Goal: Information Seeking & Learning: Check status

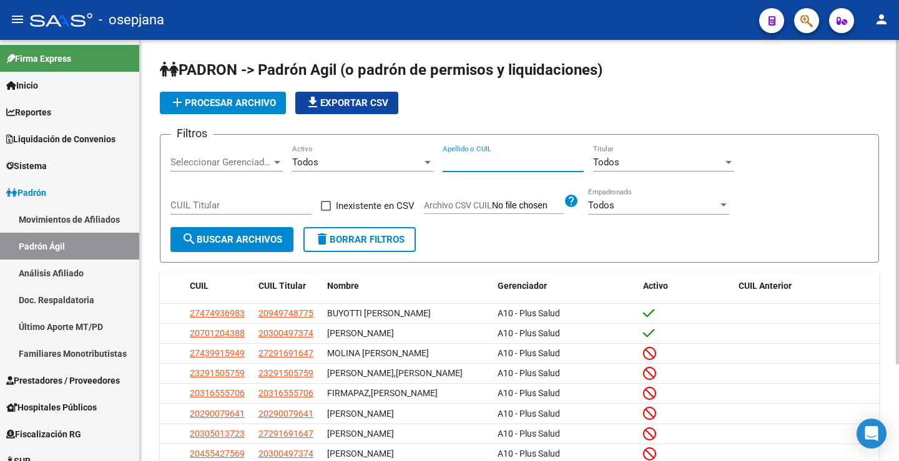
paste input "18298652"
type input "18298652"
click at [242, 248] on button "search Buscar Archivos" at bounding box center [231, 239] width 123 height 25
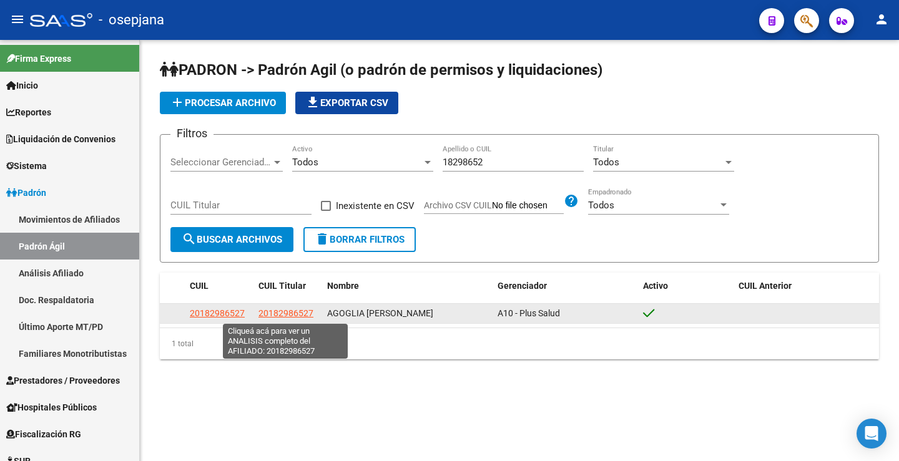
click at [283, 310] on span "20182986527" at bounding box center [285, 313] width 55 height 10
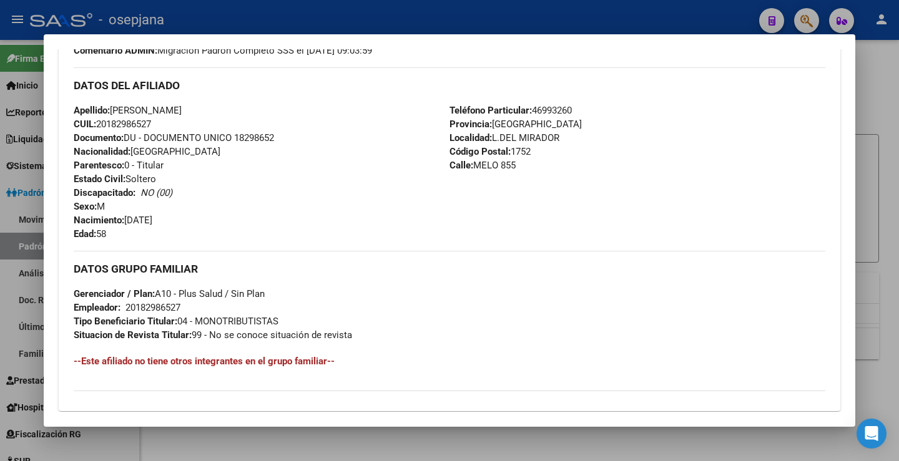
scroll to position [546, 0]
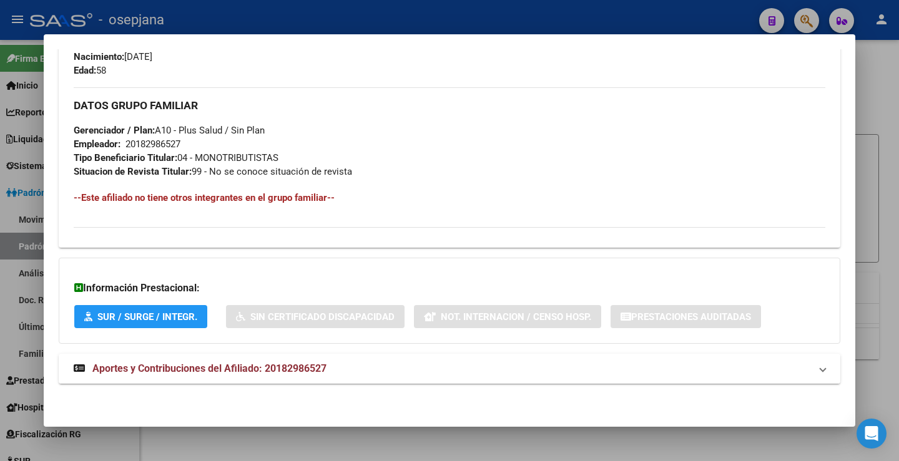
click at [268, 354] on mat-expansion-panel-header "Aportes y Contribuciones del Afiliado: 20182986527" at bounding box center [450, 369] width 782 height 30
click at [273, 362] on mat-expansion-panel-header "Aportes y Contribuciones del Afiliado: 20182986527" at bounding box center [450, 374] width 782 height 40
click at [355, 360] on mat-expansion-panel-header "Aportes y Contribuciones del Afiliado: 20182986527" at bounding box center [450, 369] width 782 height 30
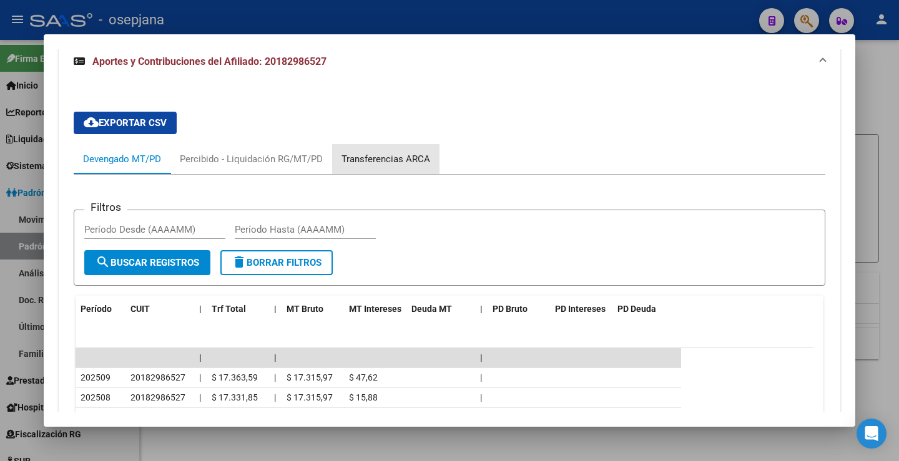
click at [378, 158] on div "Transferencias ARCA" at bounding box center [386, 159] width 89 height 14
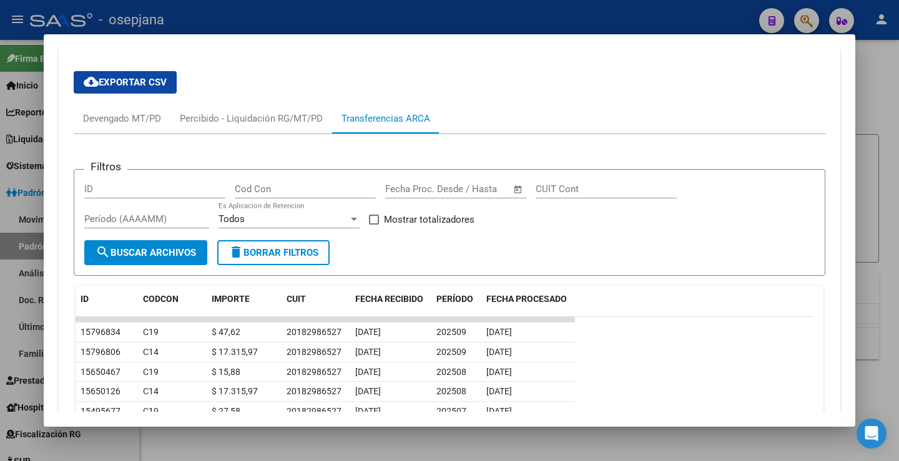
scroll to position [921, 0]
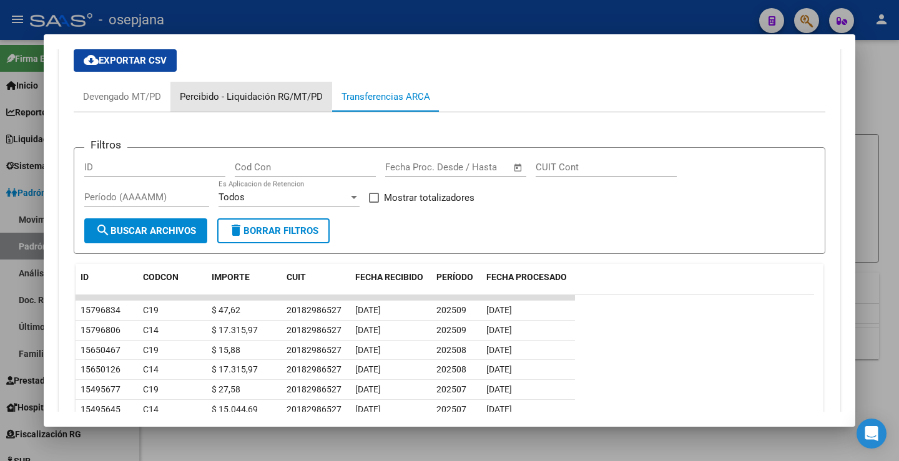
click at [251, 94] on div "Percibido - Liquidación RG/MT/PD" at bounding box center [251, 97] width 143 height 14
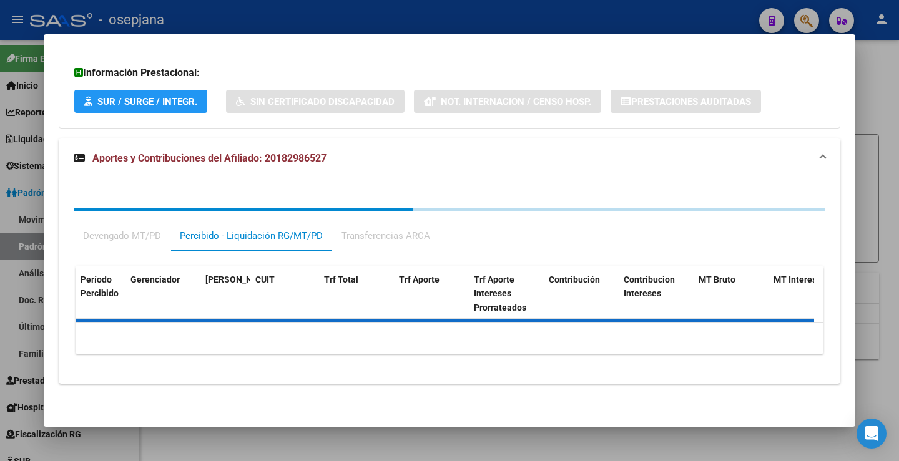
scroll to position [819, 0]
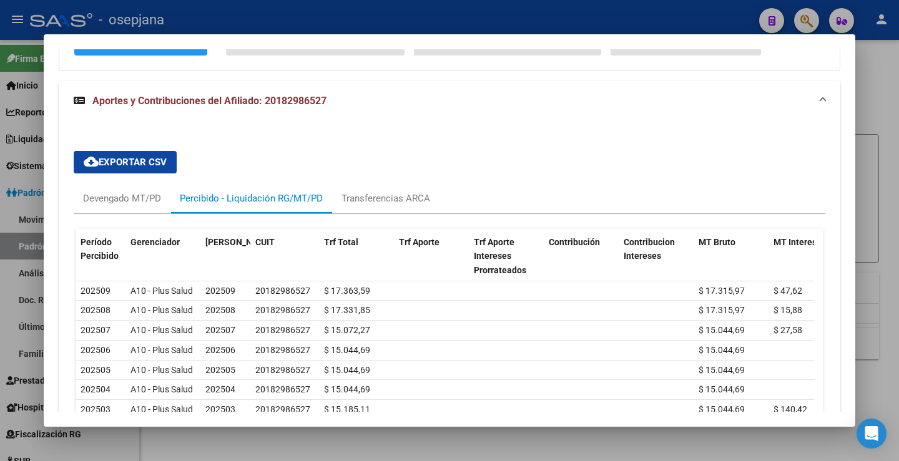
click at [895, 89] on div at bounding box center [449, 230] width 899 height 461
